Goal: Book appointment/travel/reservation

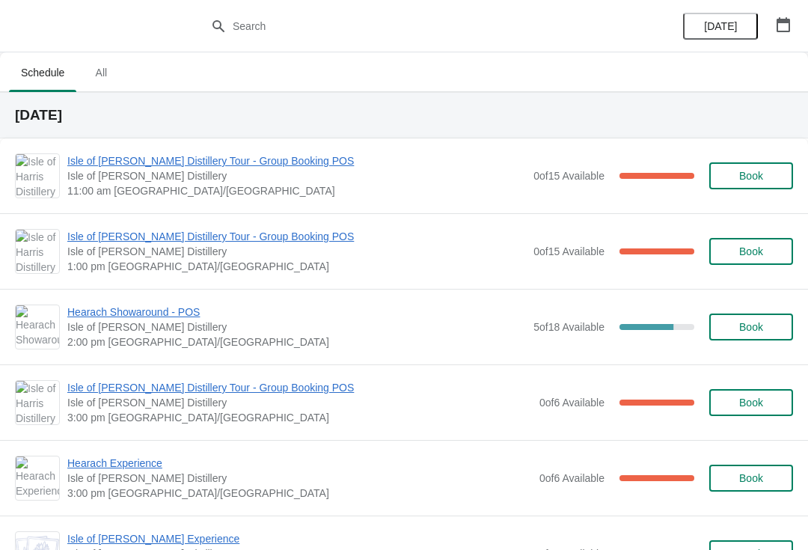
scroll to position [513, 0]
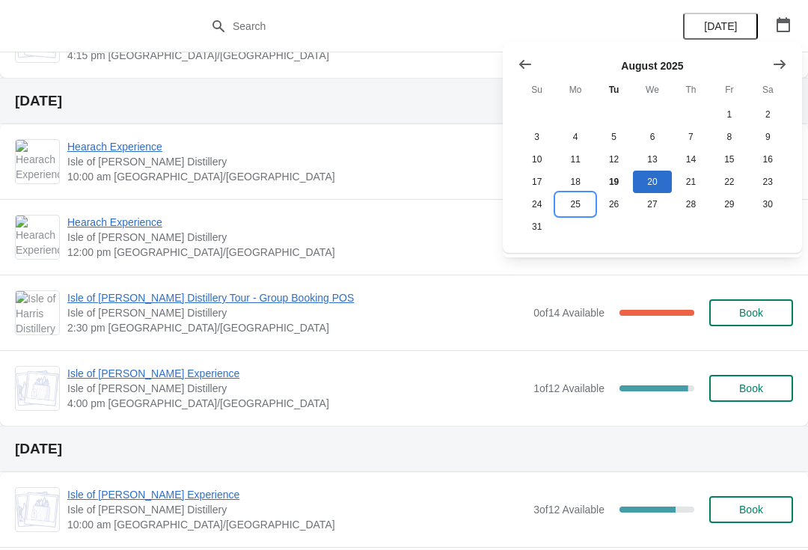
click at [574, 204] on button "25" at bounding box center [575, 204] width 38 height 22
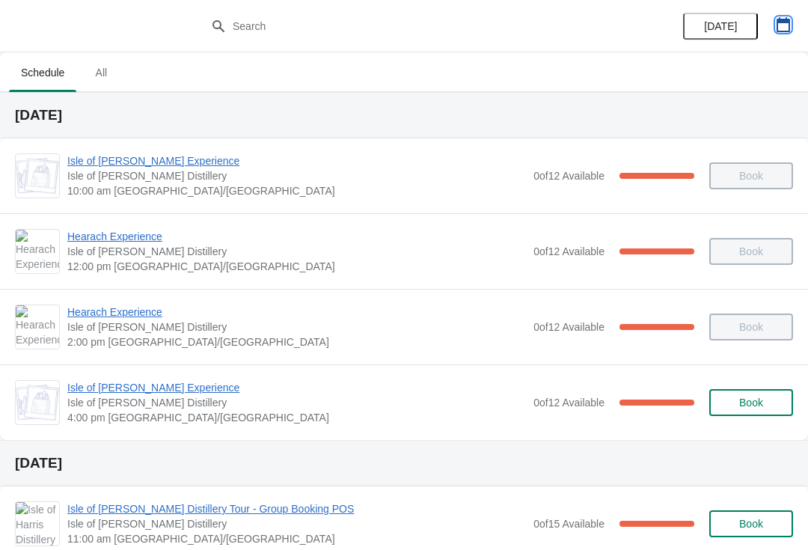
click at [778, 29] on icon "button" at bounding box center [782, 24] width 15 height 15
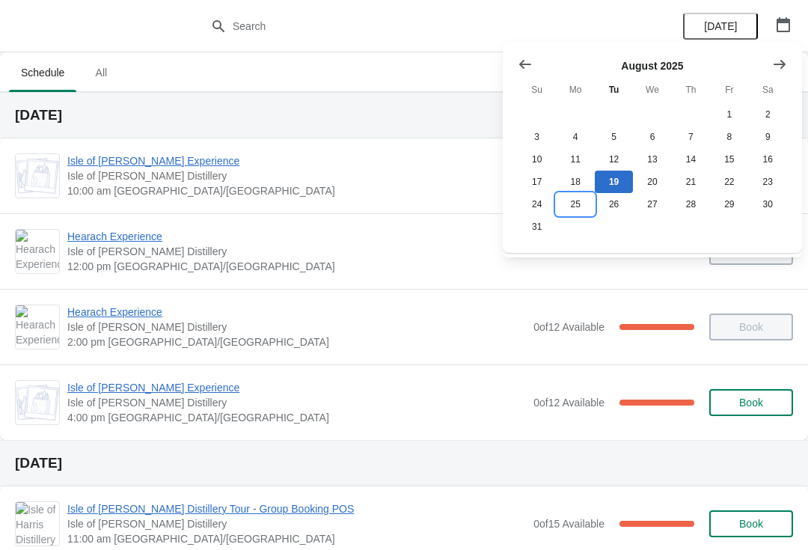
click at [580, 209] on button "25" at bounding box center [575, 204] width 38 height 22
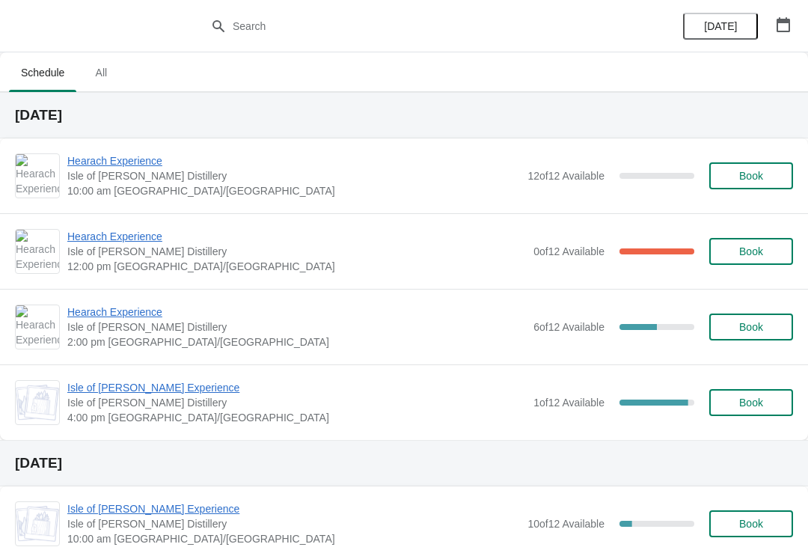
click at [772, 326] on span "Book" at bounding box center [750, 327] width 57 height 12
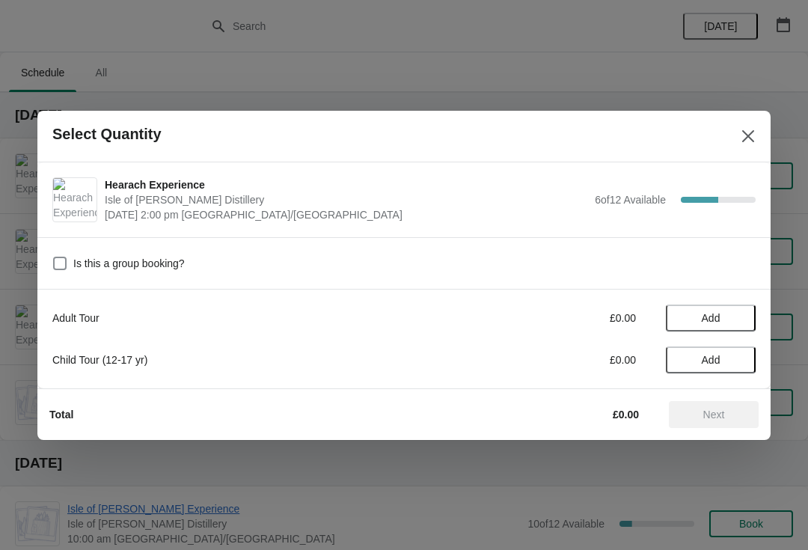
click at [737, 315] on span "Add" at bounding box center [710, 318] width 63 height 12
click at [739, 312] on icon at bounding box center [736, 318] width 16 height 16
click at [735, 312] on icon at bounding box center [736, 318] width 16 height 16
click at [737, 310] on icon at bounding box center [736, 318] width 16 height 16
click at [719, 418] on span "Next" at bounding box center [714, 414] width 22 height 12
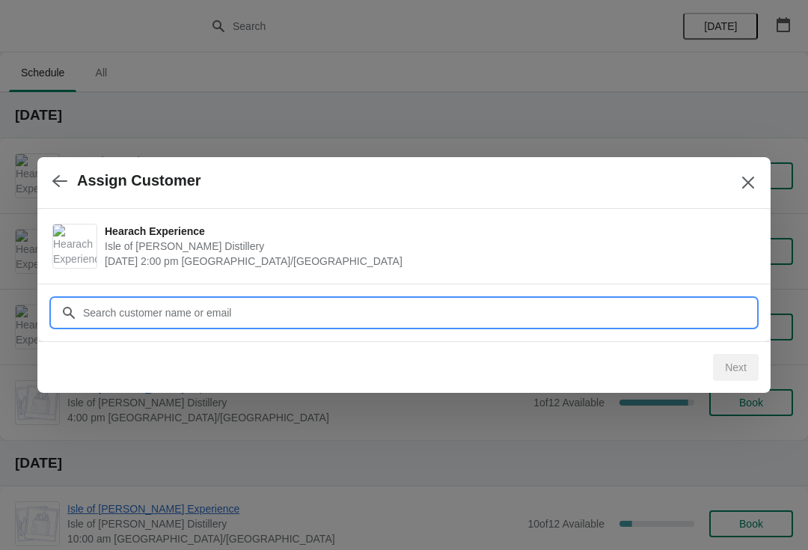
click at [422, 312] on input "Customer" at bounding box center [418, 312] width 673 height 27
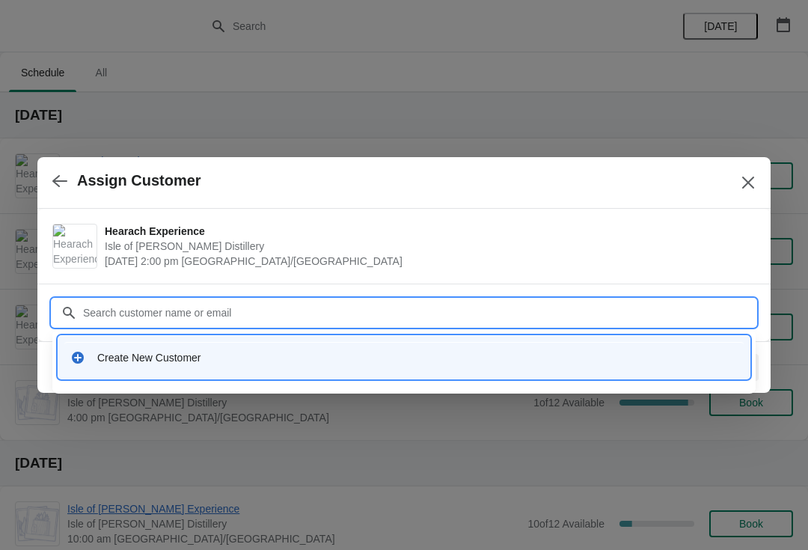
click at [287, 353] on div "Create New Customer" at bounding box center [417, 357] width 640 height 15
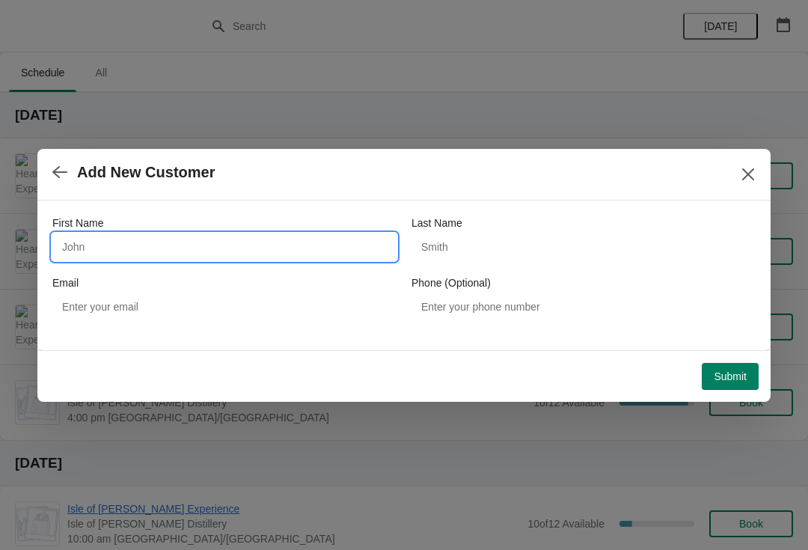
click at [165, 247] on input "First Name" at bounding box center [224, 246] width 344 height 27
type input "D"
type input "Jonathan"
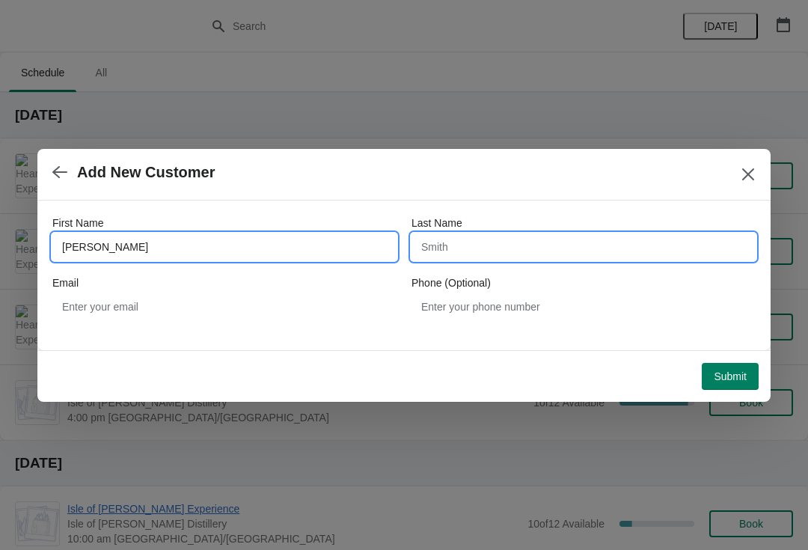
click at [475, 242] on input "Last Name" at bounding box center [583, 246] width 344 height 27
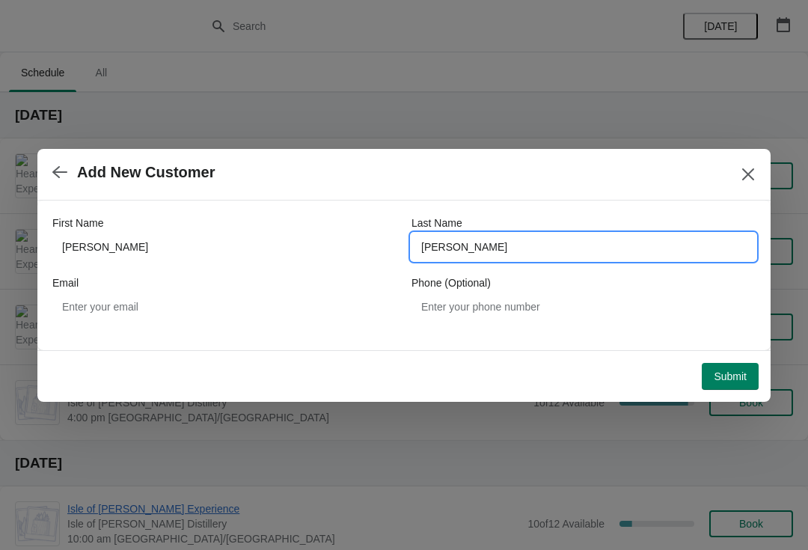
type input "Owen"
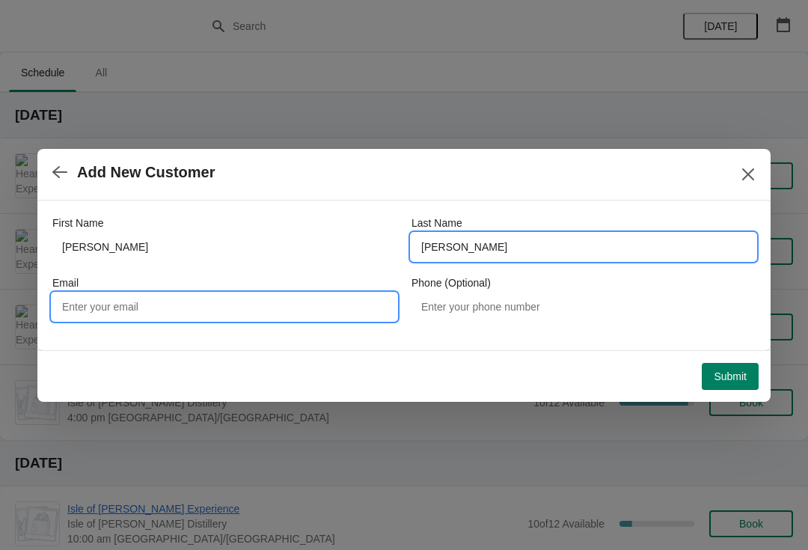
click at [177, 308] on input "Email" at bounding box center [224, 306] width 344 height 27
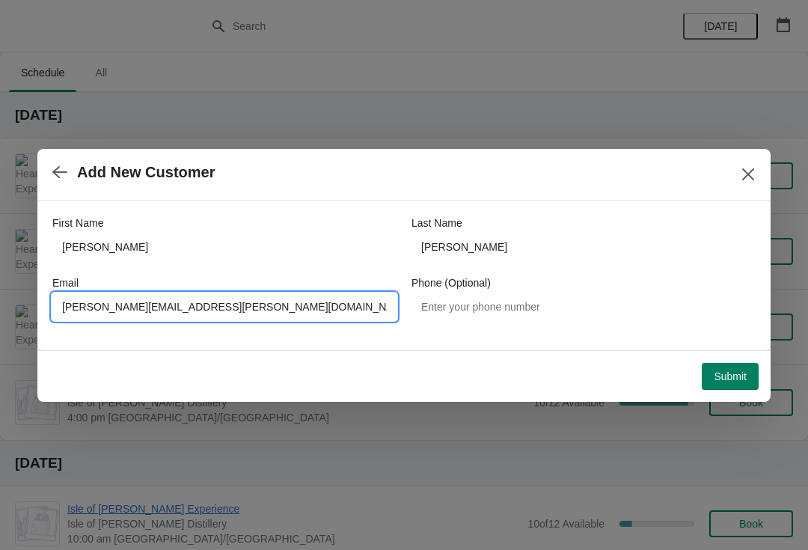
type input "Leona.mackay@harrisdistilley.com"
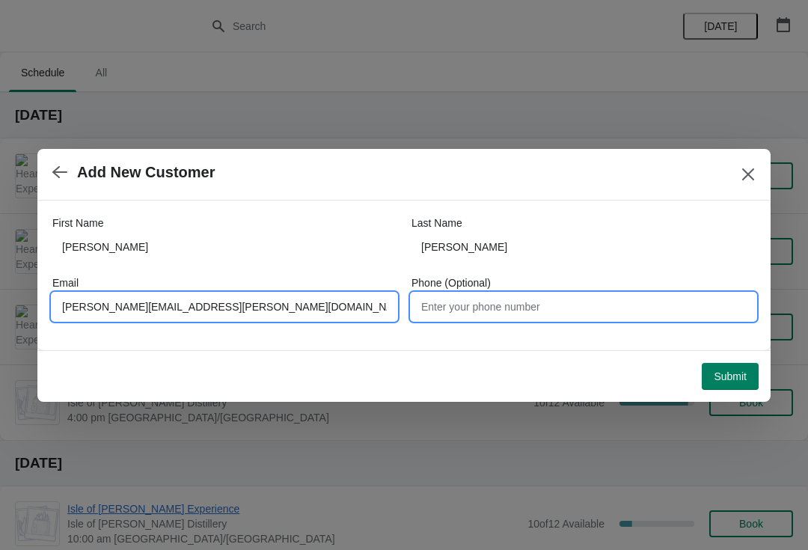
click at [545, 319] on input "Phone (Optional)" at bounding box center [583, 306] width 344 height 27
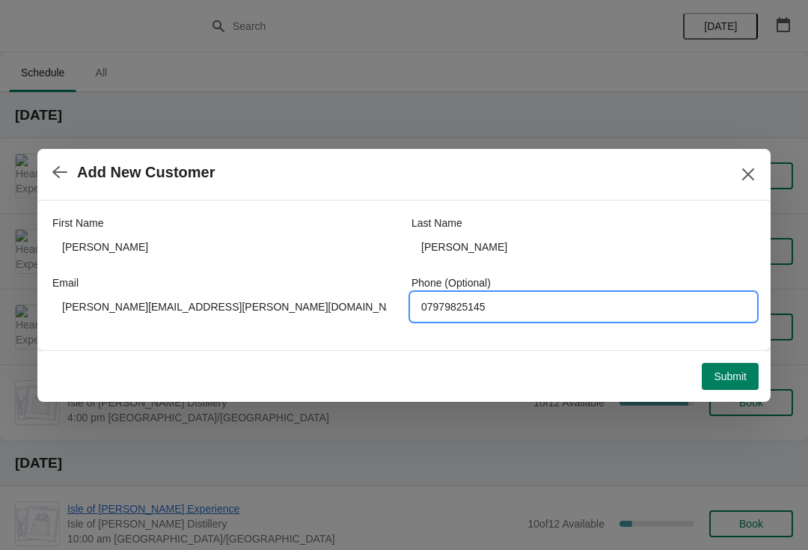
type input "07979825145"
click at [726, 375] on span "Submit" at bounding box center [729, 376] width 33 height 12
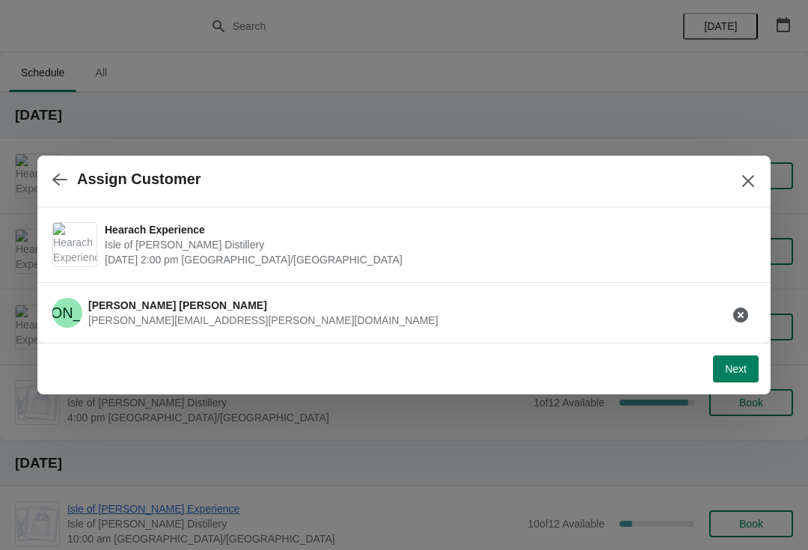
click at [738, 369] on span "Next" at bounding box center [736, 369] width 22 height 12
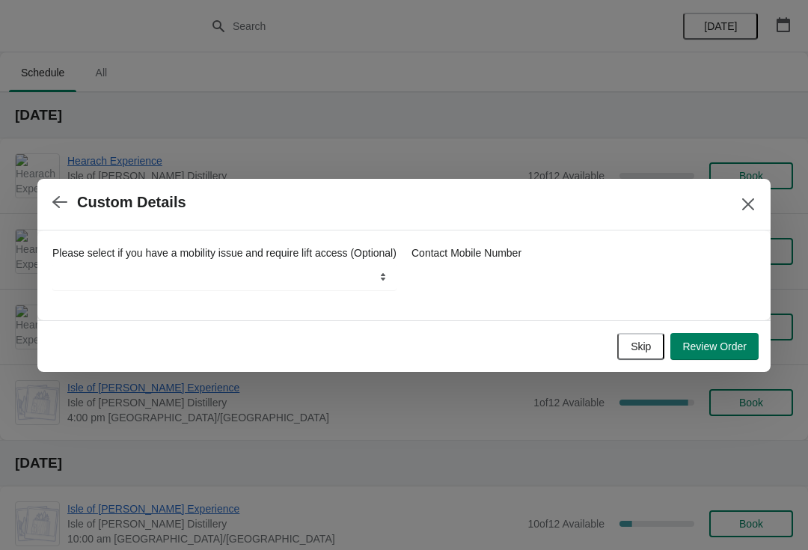
click at [729, 351] on span "Review Order" at bounding box center [714, 346] width 64 height 12
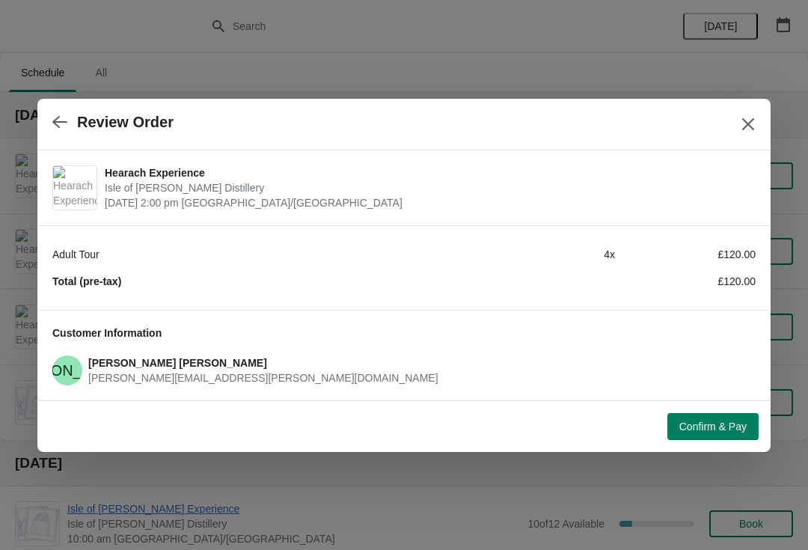
click at [731, 425] on span "Confirm & Pay" at bounding box center [712, 426] width 67 height 12
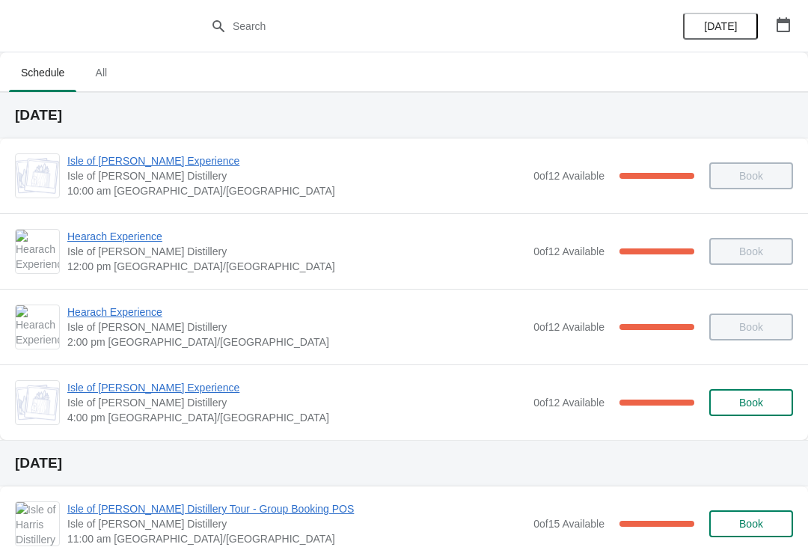
click at [784, 28] on icon "button" at bounding box center [782, 24] width 15 height 15
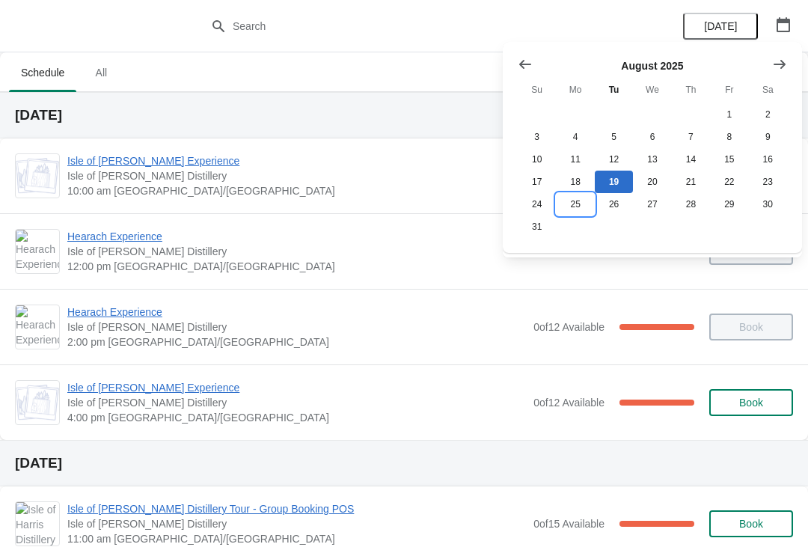
click at [577, 211] on button "25" at bounding box center [575, 204] width 38 height 22
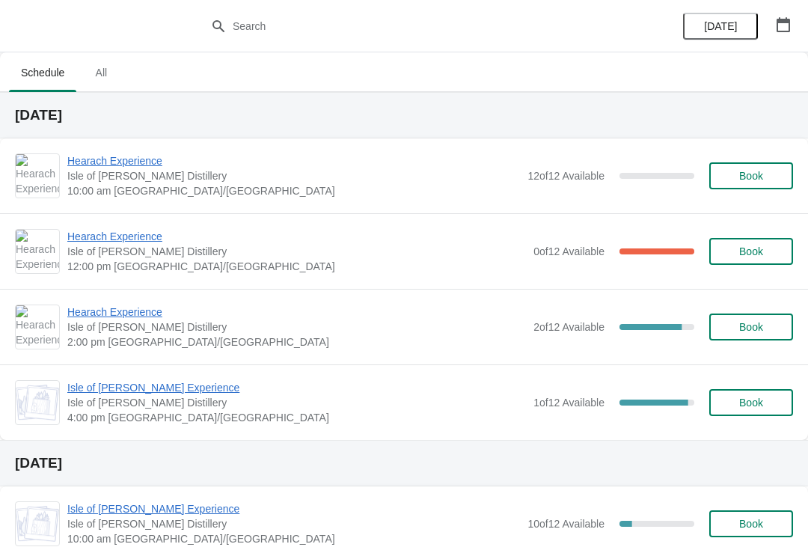
click at [158, 308] on span "Hearach Experience" at bounding box center [296, 311] width 458 height 15
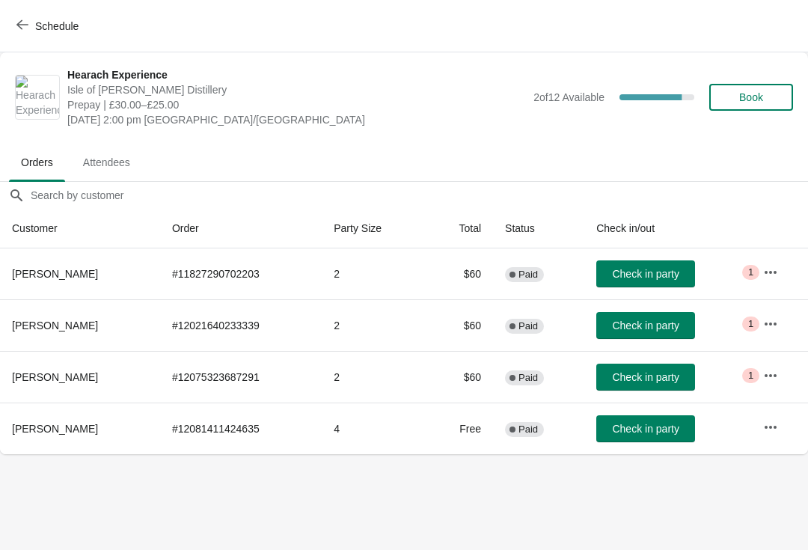
click at [20, 25] on icon "button" at bounding box center [22, 25] width 12 height 10
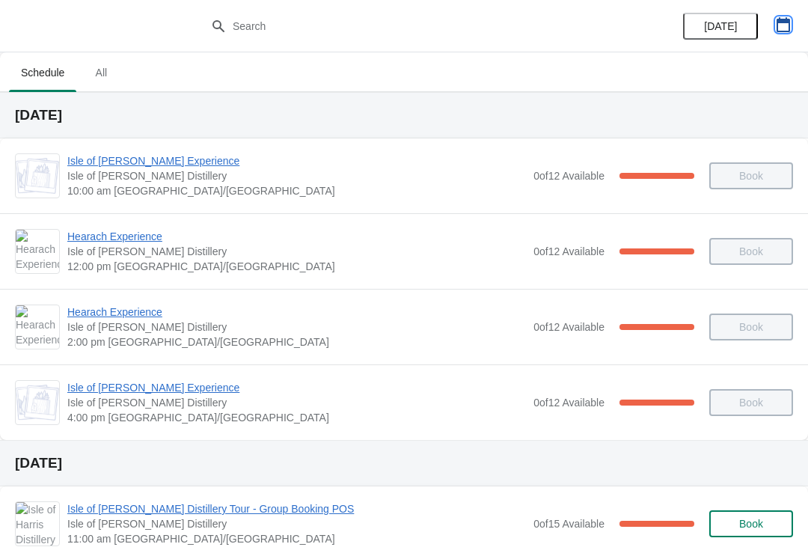
click at [784, 20] on icon "button" at bounding box center [782, 24] width 13 height 15
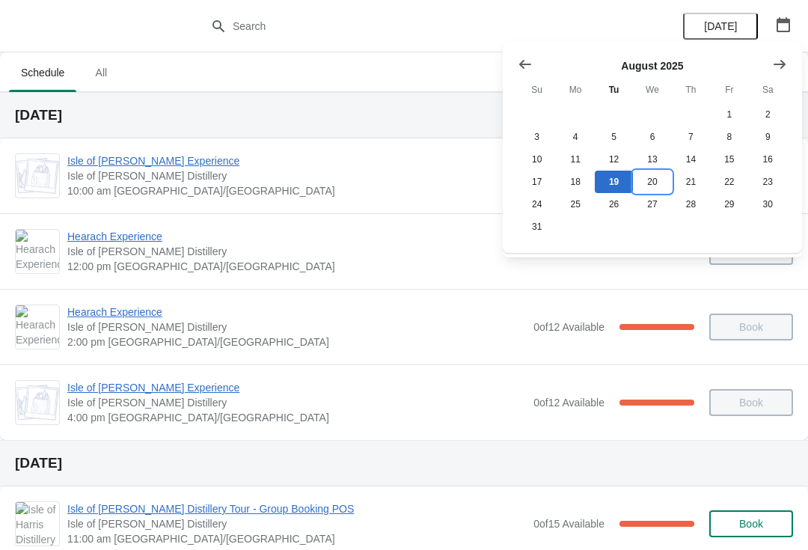
click at [653, 182] on button "20" at bounding box center [652, 181] width 38 height 22
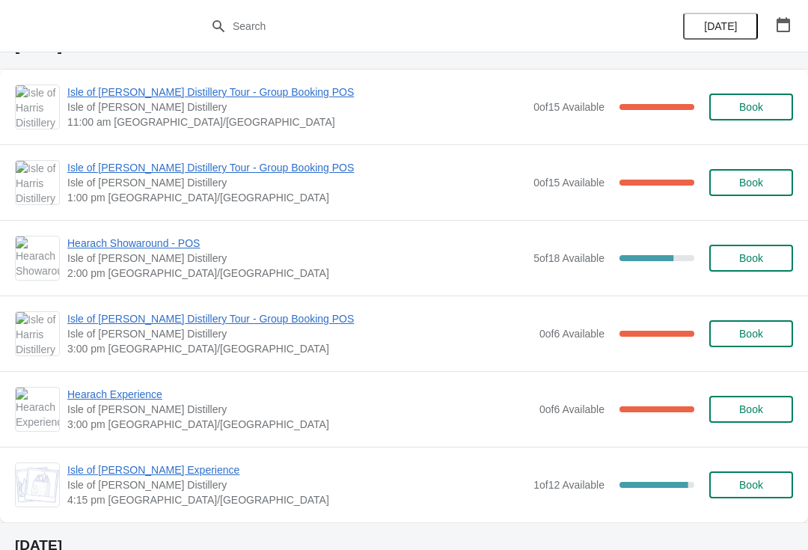
scroll to position [67, 0]
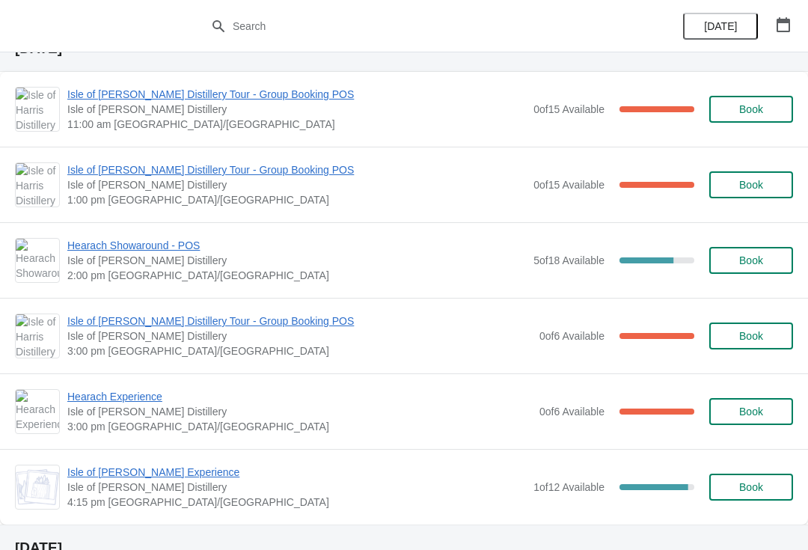
click at [187, 248] on span "Hearach Showaround - POS" at bounding box center [296, 245] width 458 height 15
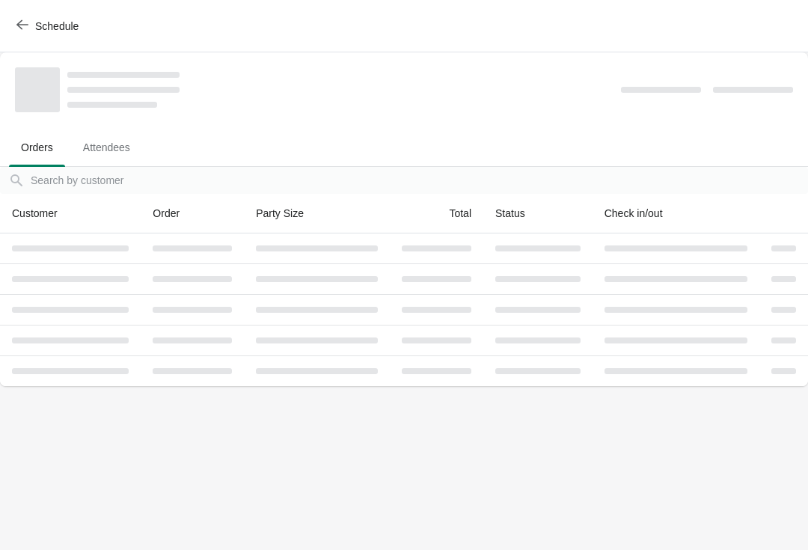
scroll to position [0, 0]
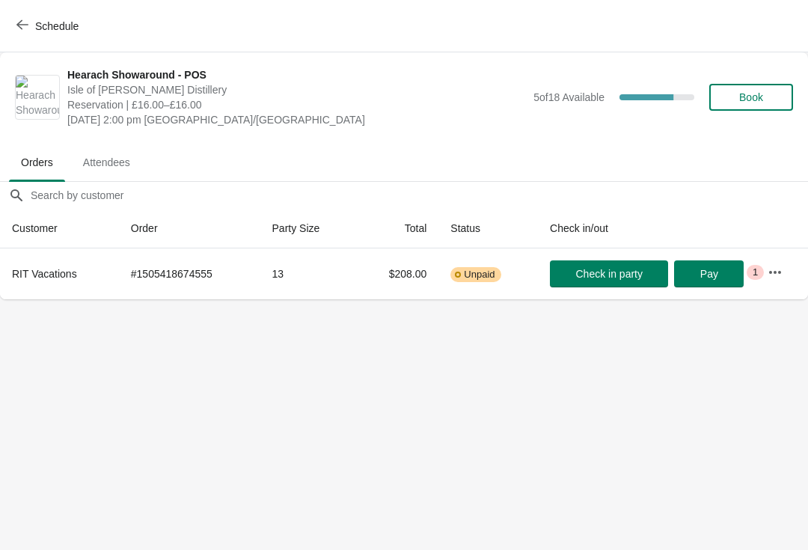
click at [26, 29] on icon "button" at bounding box center [22, 25] width 12 height 12
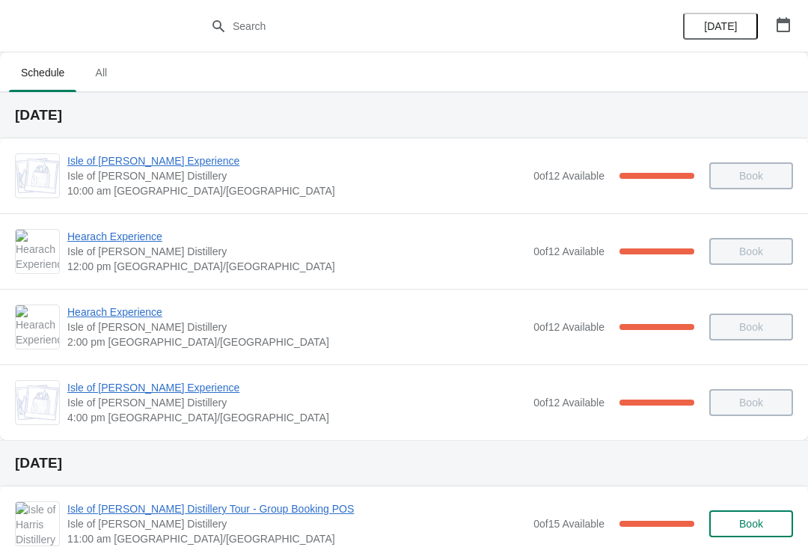
click at [369, 394] on span "Isle of [PERSON_NAME] Experience" at bounding box center [296, 387] width 458 height 15
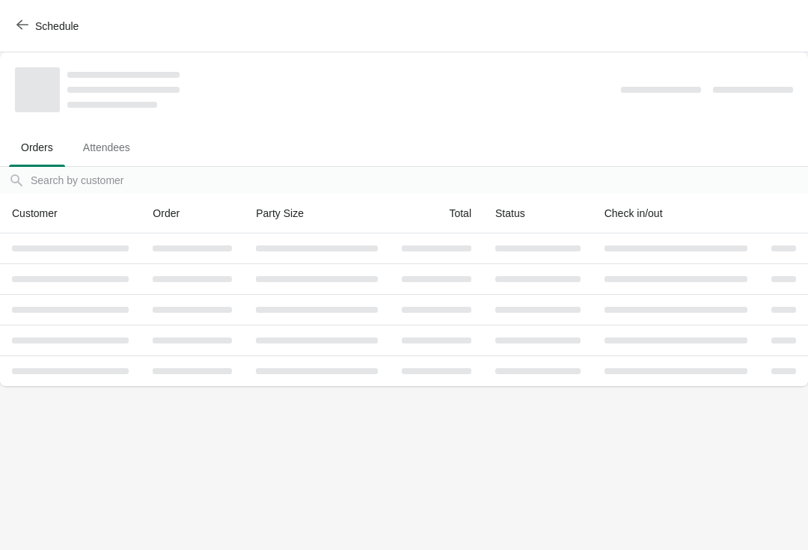
click at [13, 26] on button "Schedule" at bounding box center [48, 26] width 83 height 27
